Goal: Find specific page/section: Find specific page/section

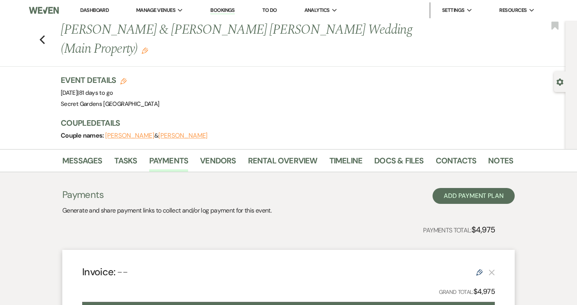
click at [90, 10] on link "Dashboard" at bounding box center [94, 10] width 29 height 7
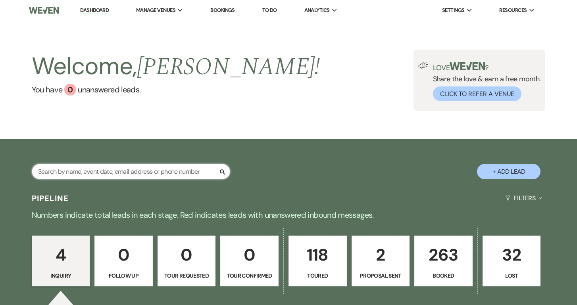
click at [207, 172] on input "text" at bounding box center [131, 171] width 199 height 15
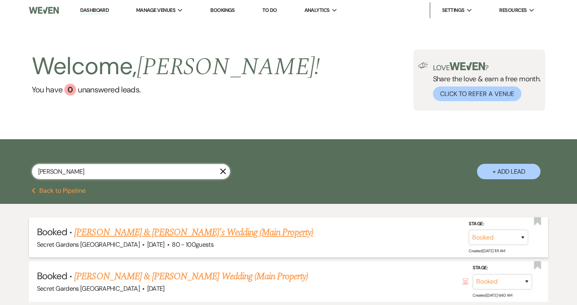
type input "[PERSON_NAME]"
click at [170, 234] on link "[PERSON_NAME] & [PERSON_NAME]'s Wedding (Main Property)" at bounding box center [193, 233] width 239 height 14
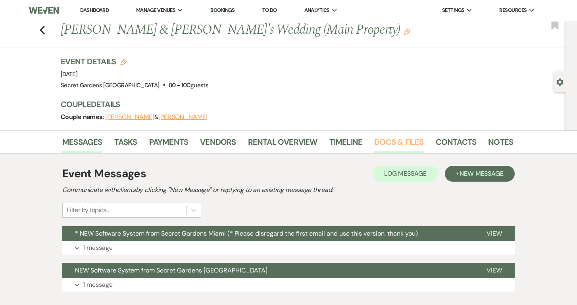
click at [409, 142] on link "Docs & Files" at bounding box center [398, 144] width 49 height 17
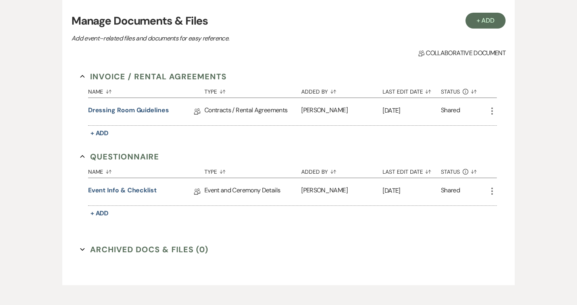
scroll to position [169, 0]
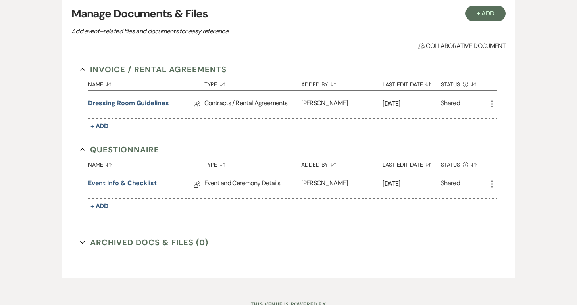
click at [130, 179] on link "Event Info & Checklist" at bounding box center [122, 185] width 69 height 12
